Goal: Task Accomplishment & Management: Use online tool/utility

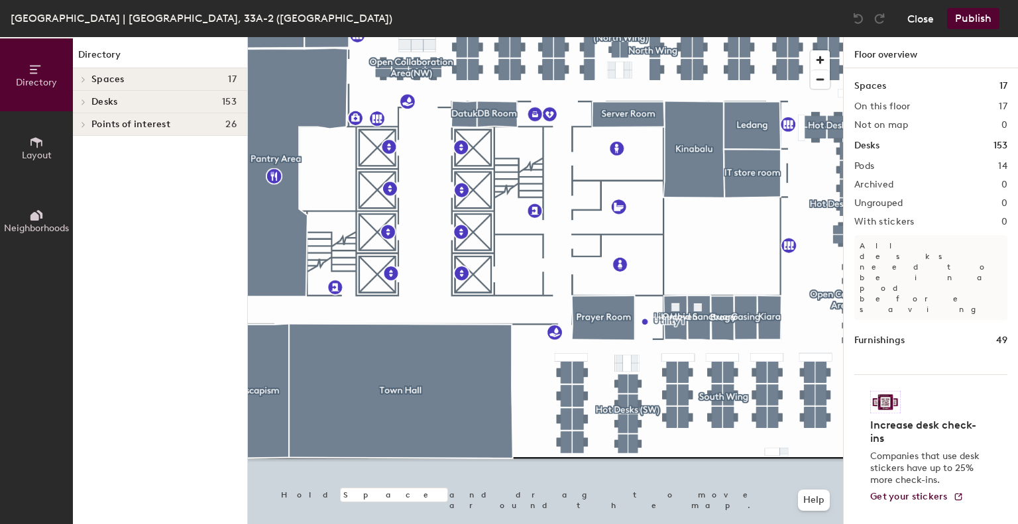
click at [908, 18] on button "Close" at bounding box center [920, 18] width 27 height 21
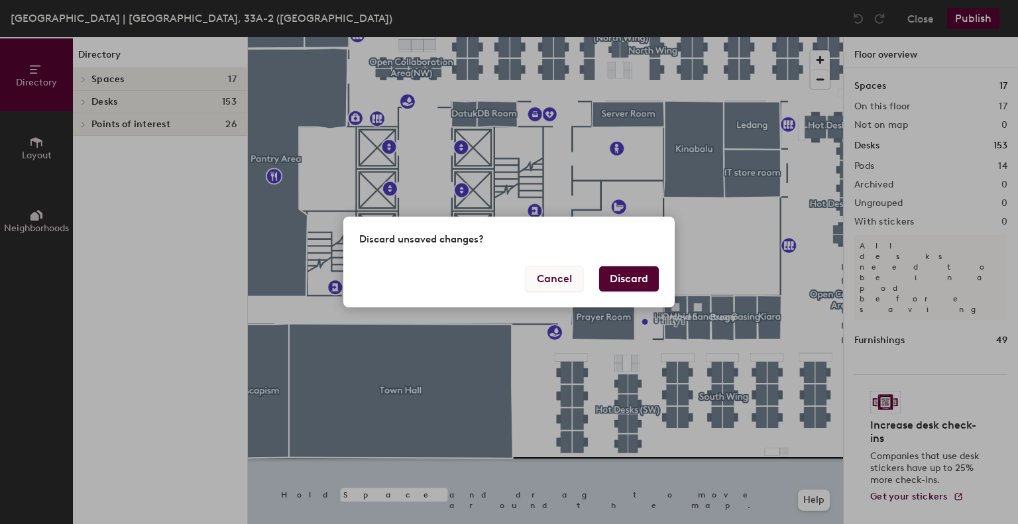
click at [564, 283] on button "Cancel" at bounding box center [554, 278] width 58 height 25
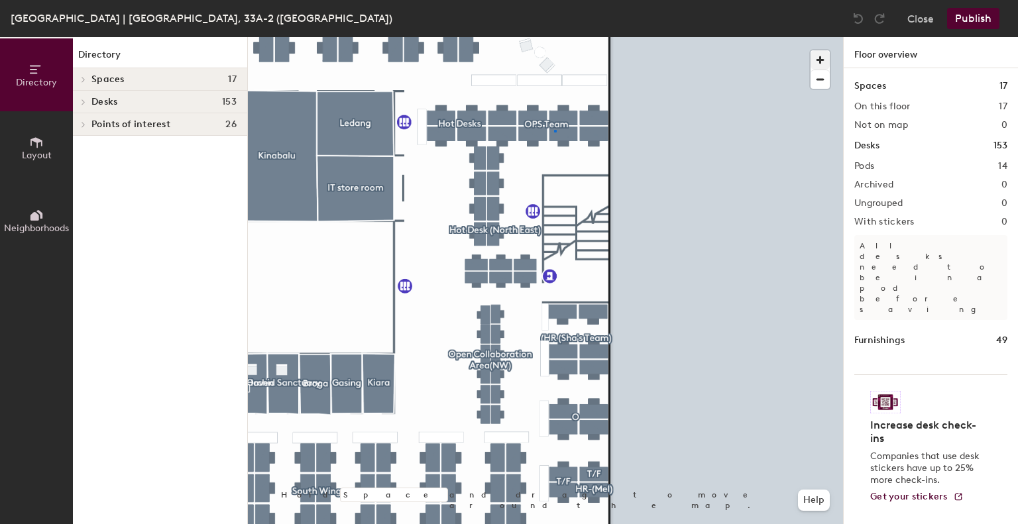
click at [554, 37] on div at bounding box center [545, 37] width 595 height 0
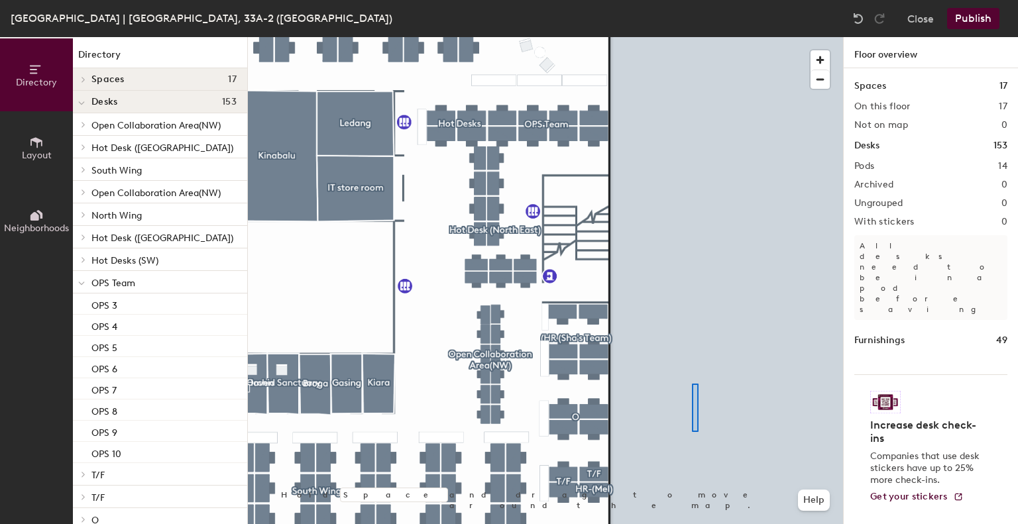
click at [692, 37] on div at bounding box center [545, 37] width 595 height 0
click at [897, 358] on div "Directory Layout Neighborhoods Directory Spaces 17 Broga Datuk DB Room Escapism…" at bounding box center [509, 280] width 1018 height 487
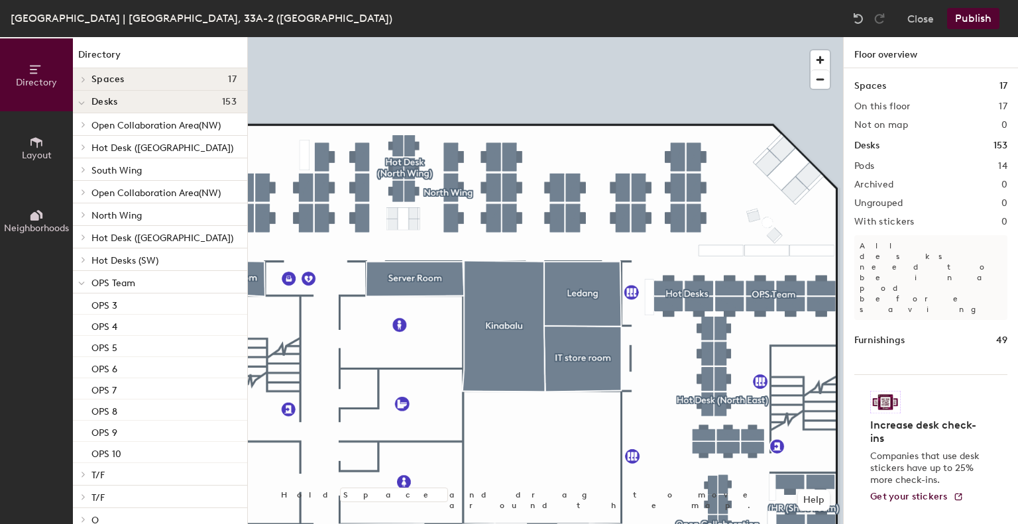
click at [490, 37] on div at bounding box center [545, 37] width 595 height 0
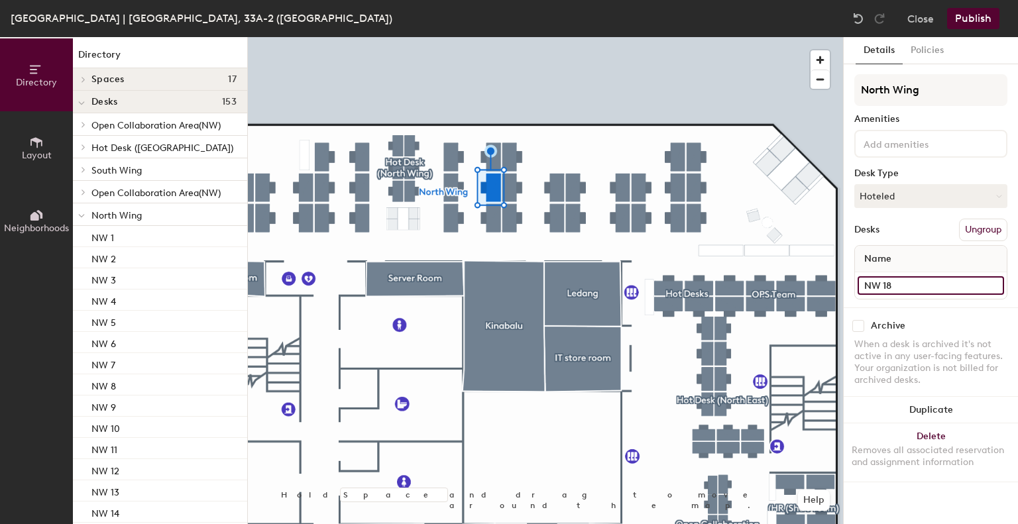
click at [905, 283] on input "NW 18" at bounding box center [930, 285] width 146 height 19
click at [904, 283] on input "NW 18" at bounding box center [930, 285] width 146 height 19
click at [905, 282] on input "NW 18" at bounding box center [930, 285] width 146 height 19
click at [949, 283] on input "NW 18" at bounding box center [930, 285] width 146 height 19
type input "NW 19"
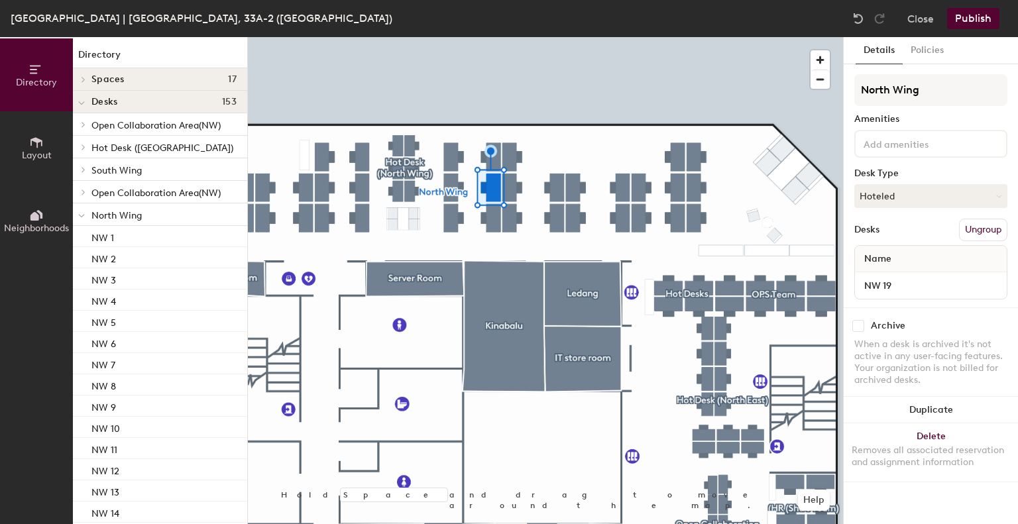
click at [951, 492] on div "Details Policies North Wing Amenities Desk Type Hoteled Desks Ungroup Name NW 1…" at bounding box center [930, 280] width 174 height 487
click at [845, 119] on div "Directory Layout Neighborhoods Directory Spaces 17 Broga Datuk DB Room Escapism…" at bounding box center [509, 280] width 1018 height 487
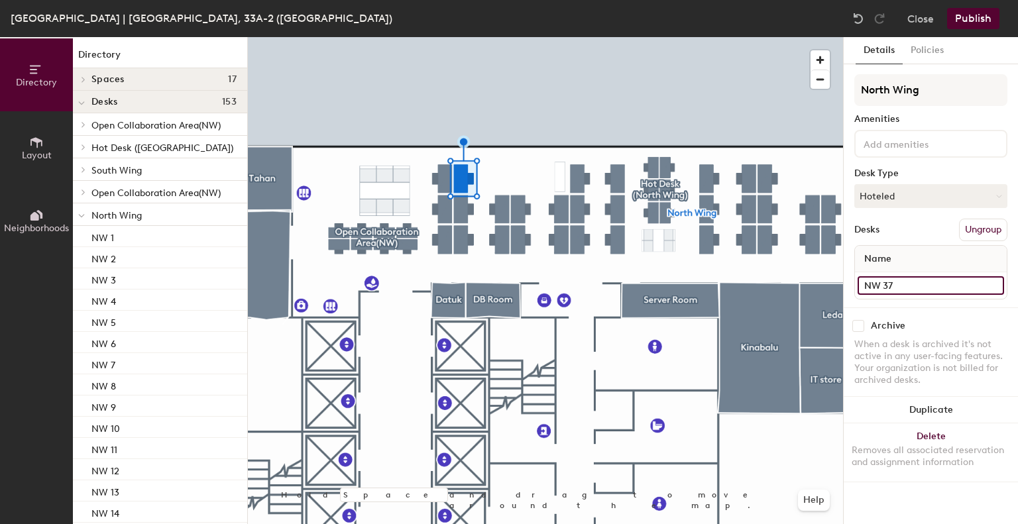
click at [903, 283] on input "NW 37" at bounding box center [930, 285] width 146 height 19
click at [921, 283] on input "NW 37" at bounding box center [930, 285] width 146 height 19
type input "NW 38"
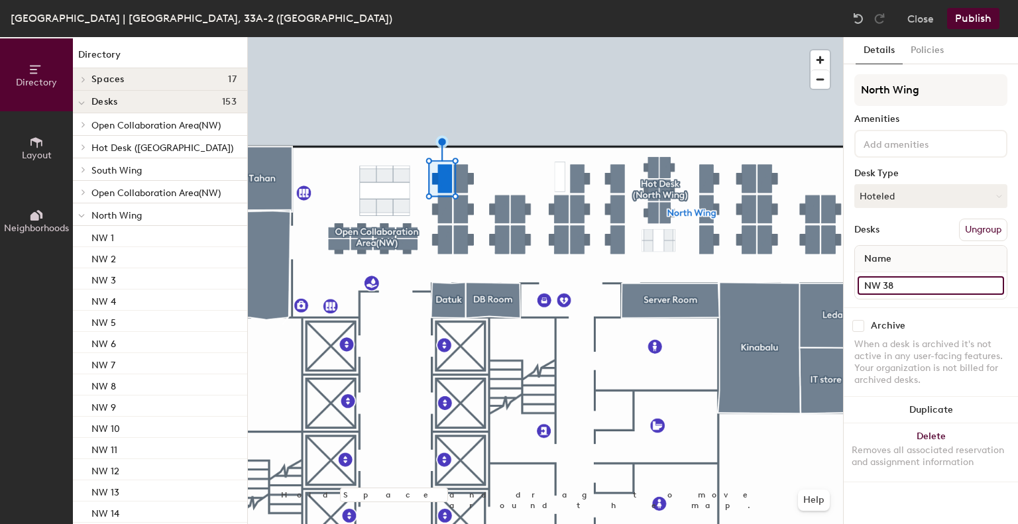
click at [916, 286] on input "NW 38" at bounding box center [930, 285] width 146 height 19
click at [914, 283] on input "NW 38" at bounding box center [930, 285] width 146 height 19
click at [933, 288] on input "NW 38" at bounding box center [930, 285] width 146 height 19
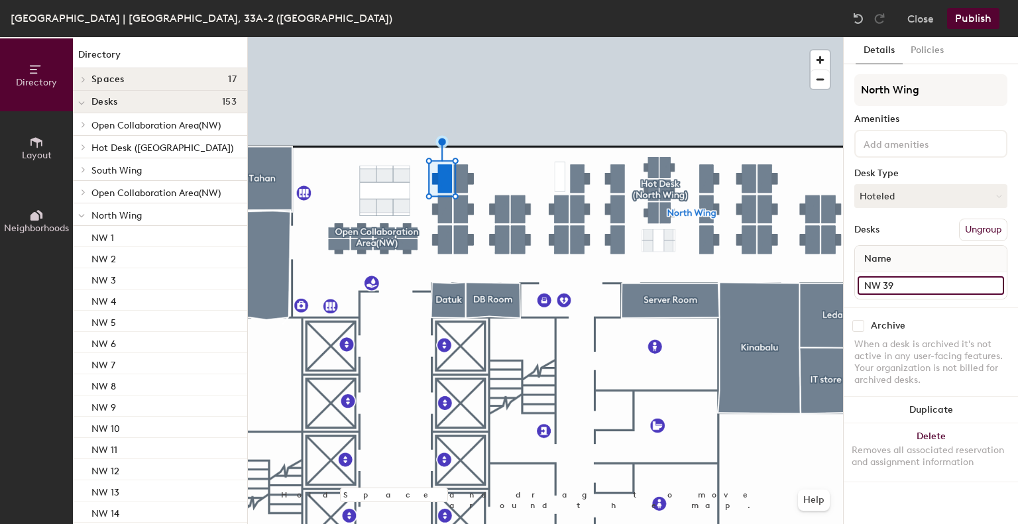
type input "NW 39"
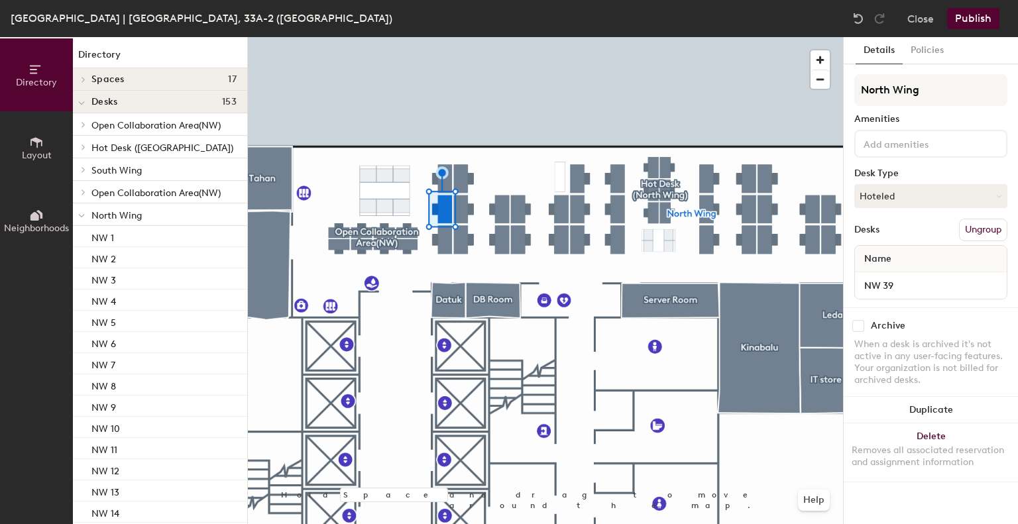
click at [943, 298] on div "North Wing Amenities Desk Type Hoteled Desks Ungroup Name NW 39" at bounding box center [930, 190] width 153 height 233
click at [943, 286] on input "NW 39" at bounding box center [930, 285] width 146 height 19
click at [912, 281] on input "NW 39" at bounding box center [930, 285] width 146 height 19
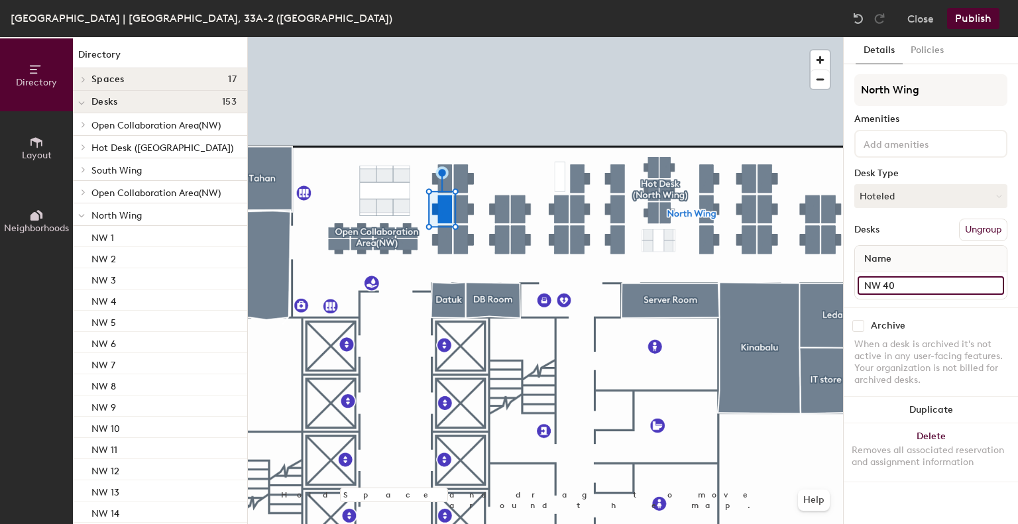
type input "NW 40"
click at [906, 289] on input "NW 40" at bounding box center [930, 285] width 146 height 19
click at [910, 284] on input "NW 40" at bounding box center [930, 285] width 146 height 19
type input "NW 41"
